Goal: Check status: Check status

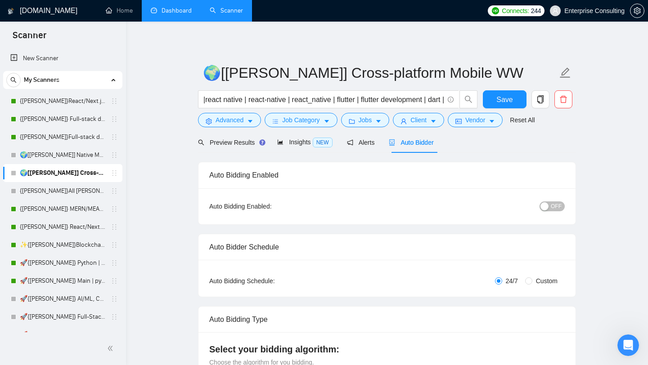
click at [171, 10] on link "Dashboard" at bounding box center [171, 11] width 41 height 8
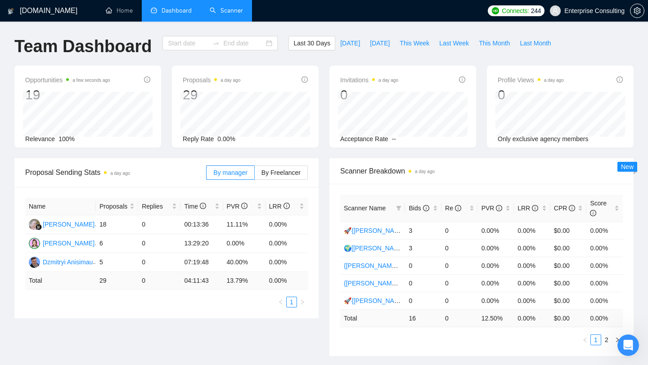
type input "[DATE]"
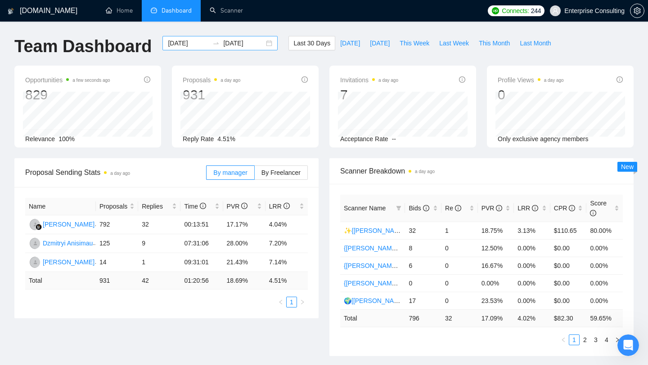
click at [184, 43] on input "[DATE]" at bounding box center [188, 43] width 41 height 10
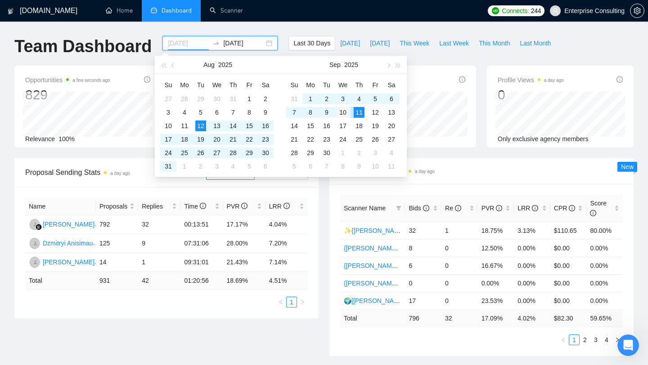
type input "[DATE]"
click at [340, 112] on div "10" at bounding box center [343, 112] width 11 height 11
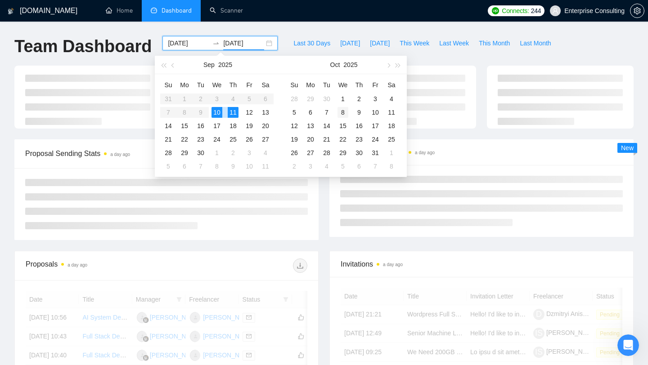
click at [340, 112] on div "8" at bounding box center [343, 112] width 11 height 11
type input "[DATE]"
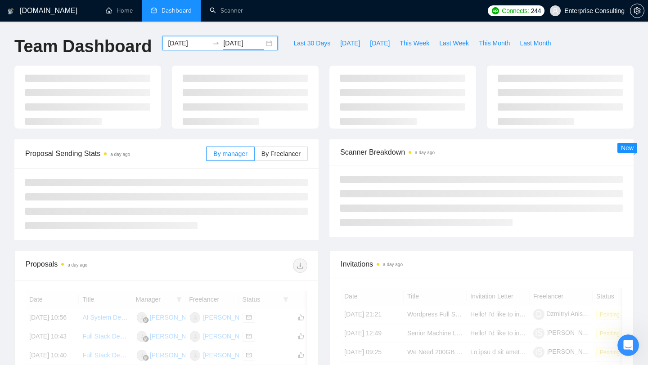
click at [190, 42] on input "[DATE]" at bounding box center [188, 43] width 41 height 10
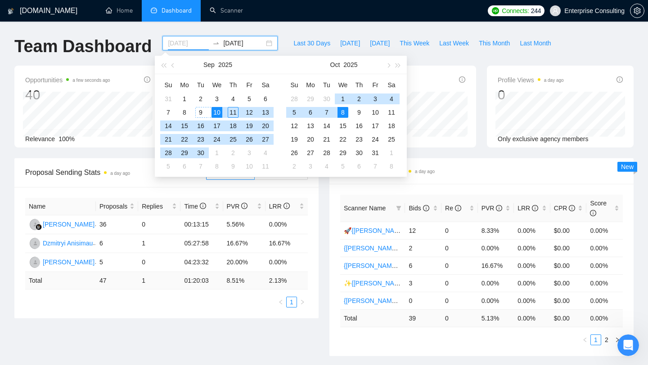
type input "[DATE]"
click at [216, 111] on div "10" at bounding box center [217, 112] width 11 height 11
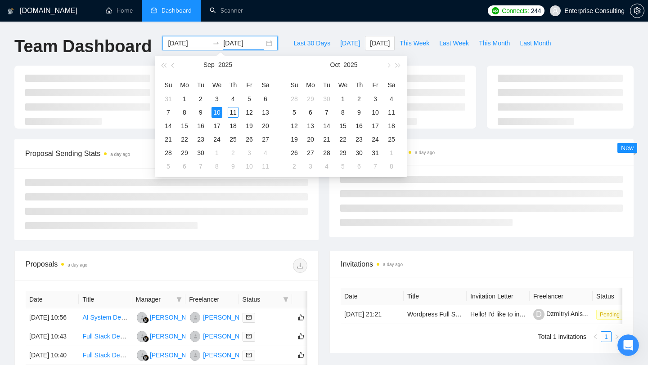
type input "[DATE]"
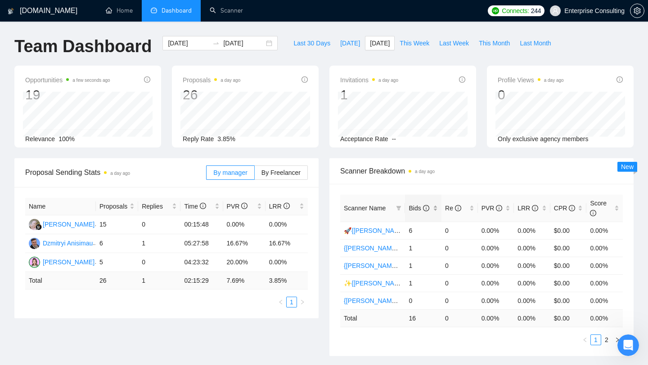
click at [413, 213] on div "Bids" at bounding box center [423, 208] width 29 height 10
click at [327, 308] on div "Scanner Breakdown a day ago Scanner Name Bids Re PVR LRR CPR Score 🚀{[PERSON_NA…" at bounding box center [481, 257] width 315 height 198
click at [608, 343] on link "2" at bounding box center [607, 340] width 10 height 10
click at [596, 339] on link "1" at bounding box center [596, 340] width 10 height 10
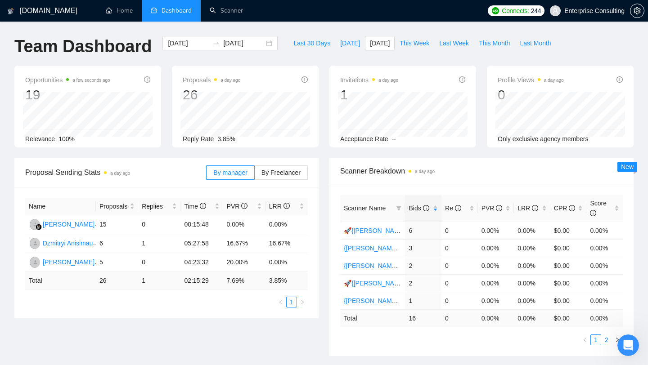
click at [605, 340] on link "2" at bounding box center [607, 340] width 10 height 10
click at [594, 339] on link "1" at bounding box center [596, 340] width 10 height 10
